Goal: Find specific page/section: Find specific page/section

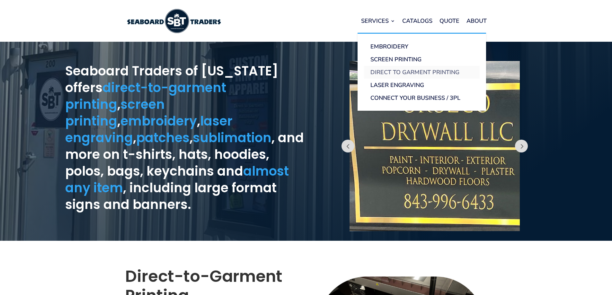
click at [380, 72] on link "Direct to Garment Printing" at bounding box center [422, 72] width 116 height 13
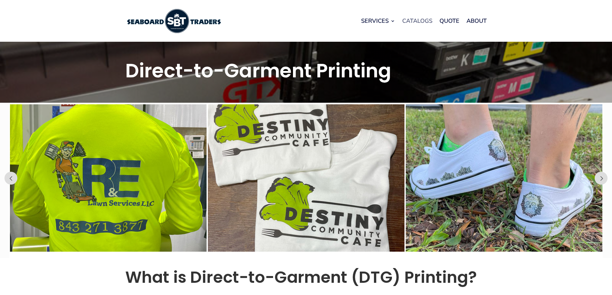
click at [415, 20] on link "Catalogs" at bounding box center [417, 21] width 30 height 24
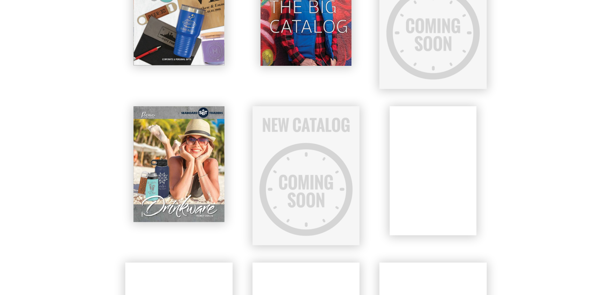
scroll to position [353, 0]
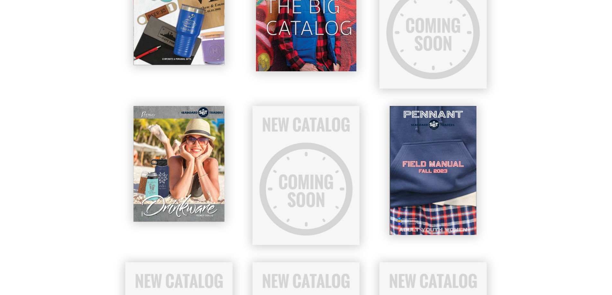
click at [310, 47] on img at bounding box center [306, 7] width 100 height 128
